Goal: Transaction & Acquisition: Purchase product/service

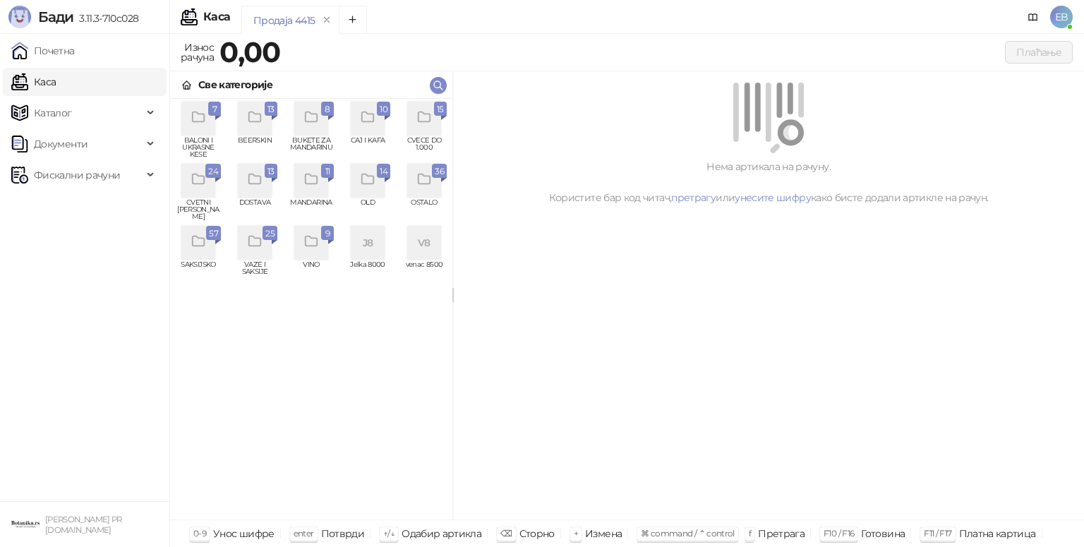
click at [435, 131] on div "grid" at bounding box center [424, 119] width 34 height 34
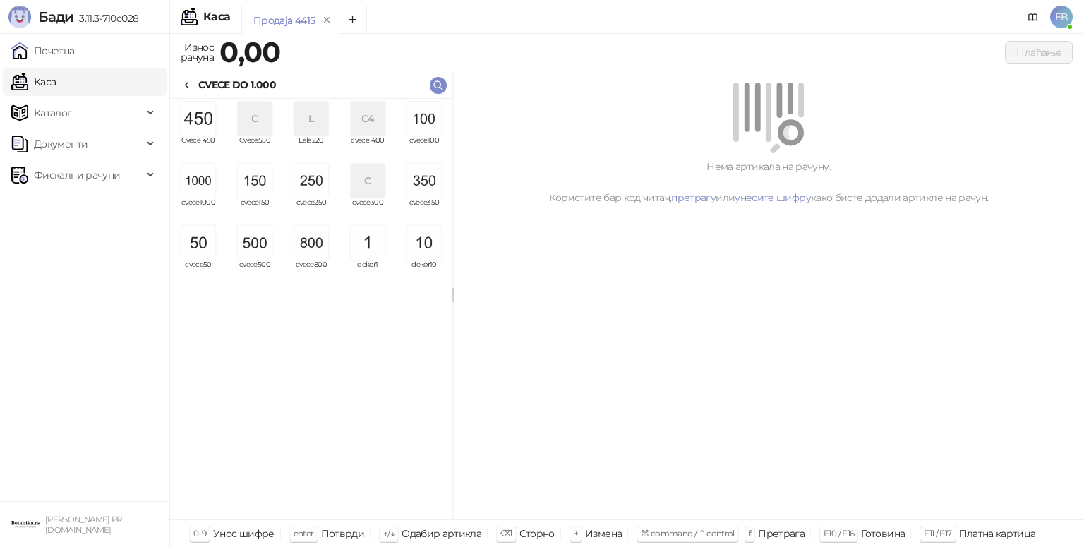
click at [209, 187] on img "grid" at bounding box center [198, 181] width 34 height 34
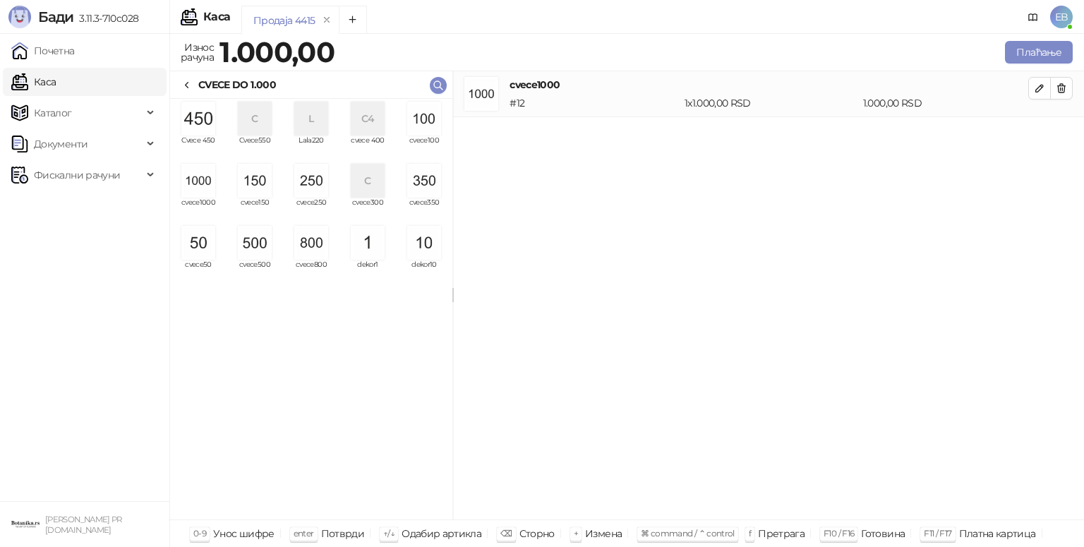
click at [317, 256] on img "grid" at bounding box center [311, 243] width 34 height 34
click at [195, 249] on img "grid" at bounding box center [198, 243] width 34 height 34
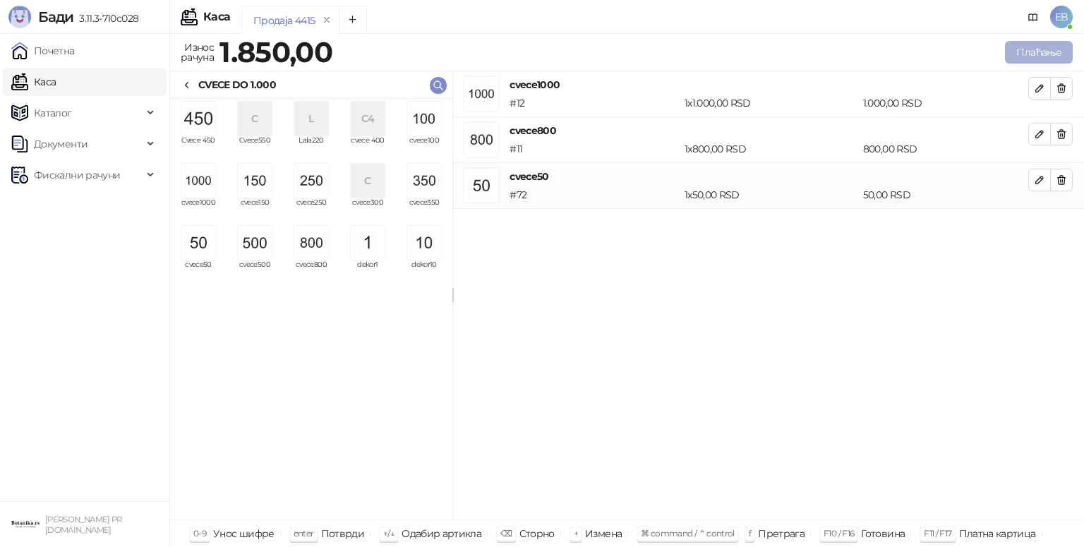
click at [1033, 53] on button "Плаћање" at bounding box center [1039, 52] width 68 height 23
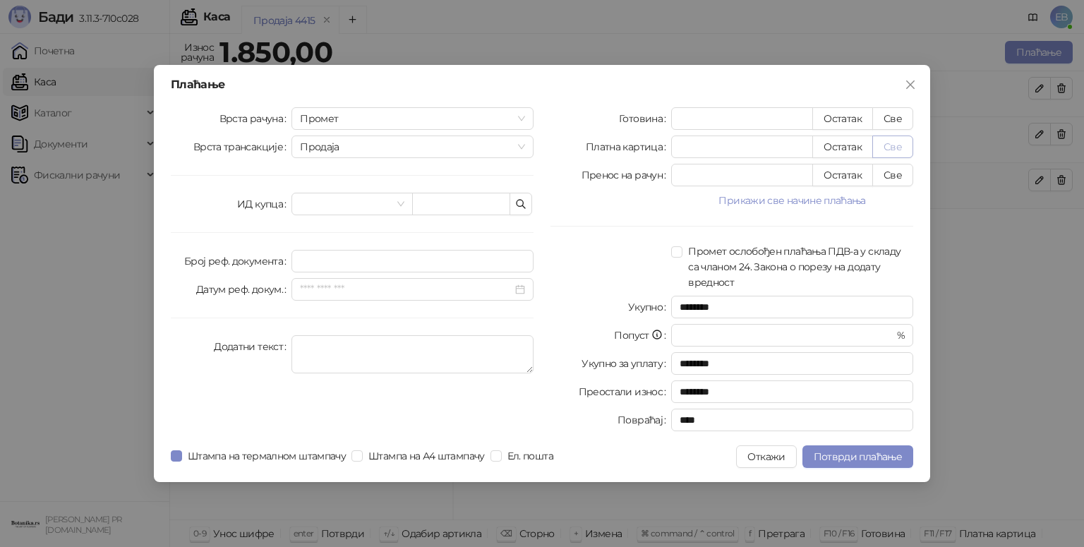
click at [893, 145] on button "Све" at bounding box center [893, 147] width 41 height 23
type input "****"
click at [839, 461] on span "Потврди плаћање" at bounding box center [858, 456] width 88 height 13
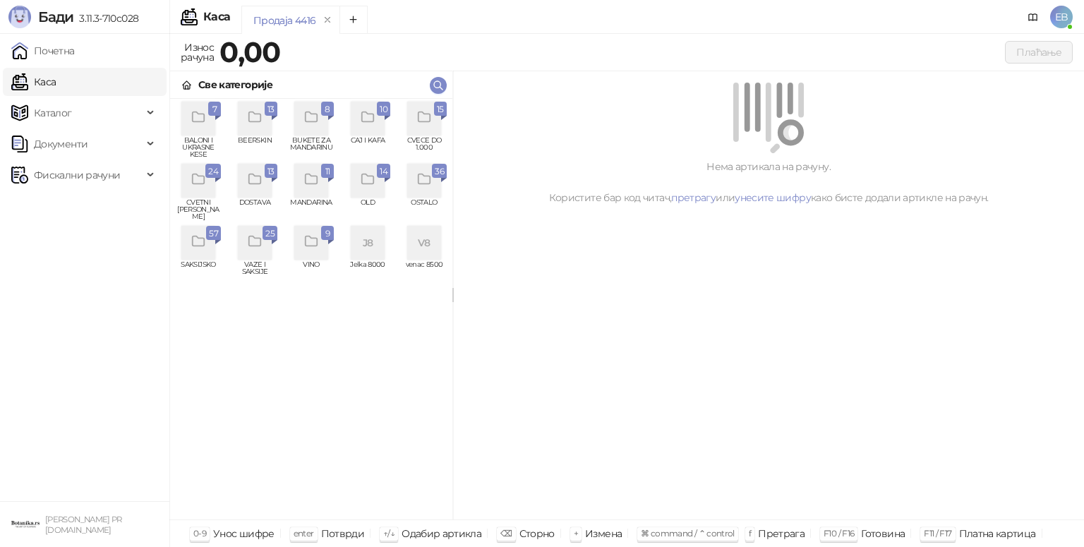
click at [429, 127] on div "grid" at bounding box center [424, 119] width 34 height 34
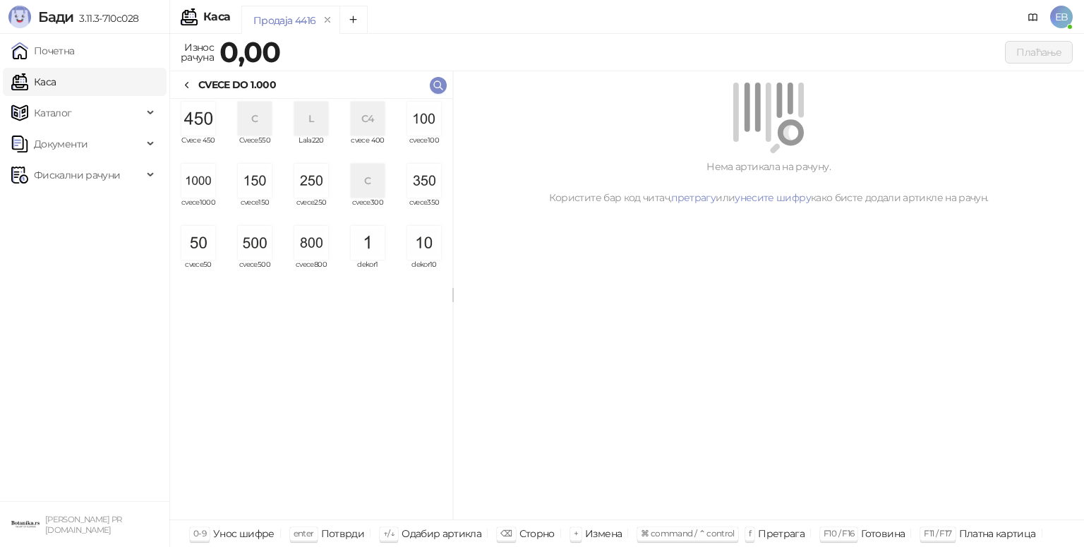
click at [201, 174] on img "grid" at bounding box center [198, 181] width 34 height 34
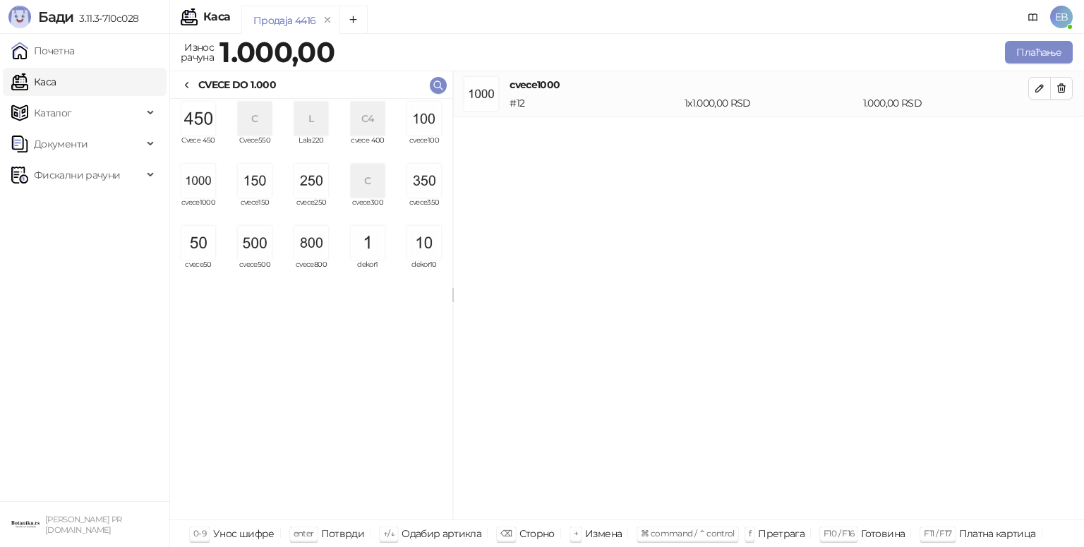
click at [201, 174] on img "grid" at bounding box center [198, 181] width 34 height 34
click at [251, 256] on img "grid" at bounding box center [255, 243] width 34 height 34
click at [316, 174] on img "grid" at bounding box center [311, 181] width 34 height 34
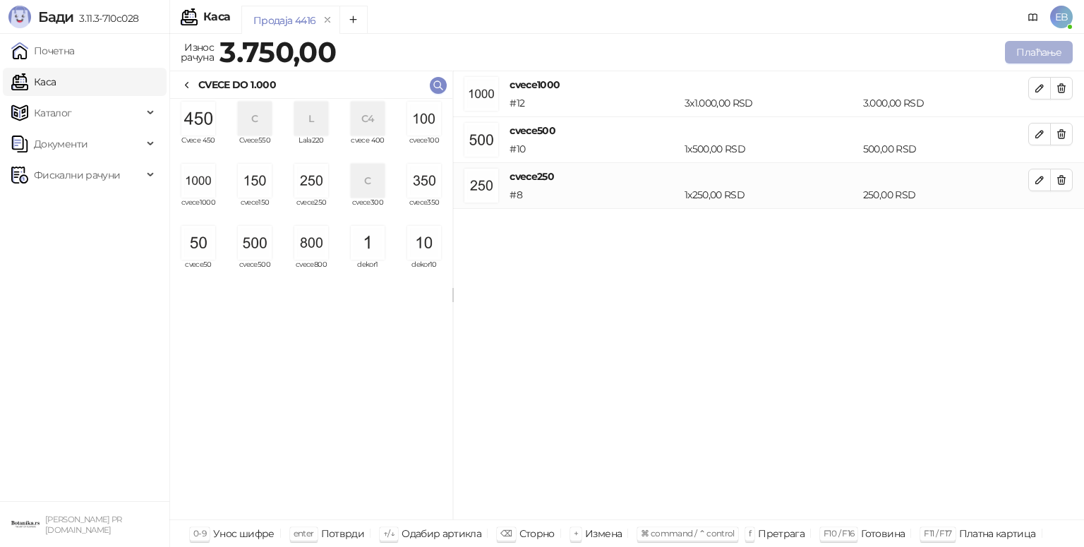
click at [1052, 52] on button "Плаћање" at bounding box center [1039, 52] width 68 height 23
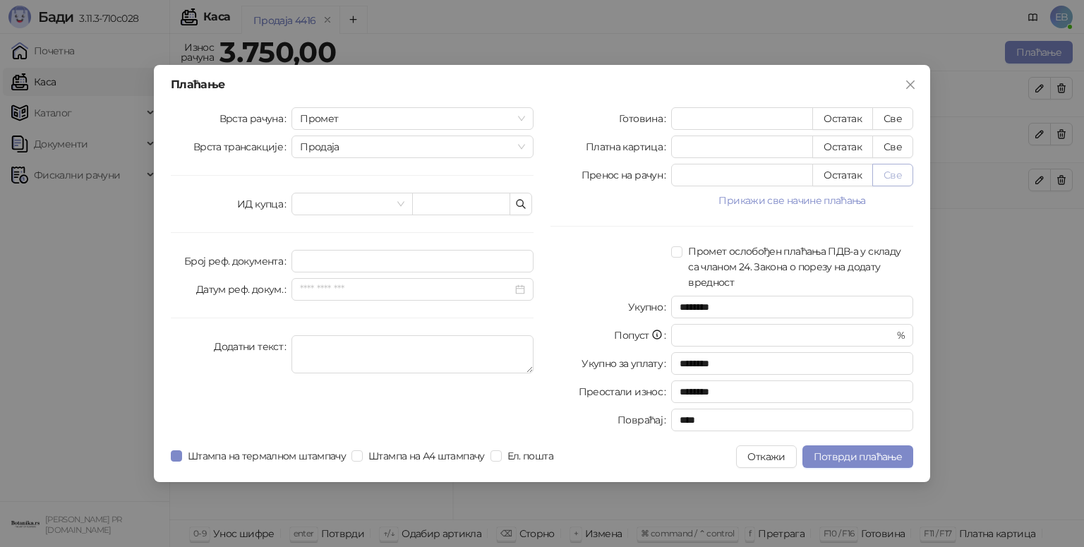
click at [890, 179] on button "Све" at bounding box center [893, 175] width 41 height 23
type input "****"
click at [844, 463] on button "Потврди плаћање" at bounding box center [858, 457] width 111 height 23
